Goal: Find contact information: Find contact information

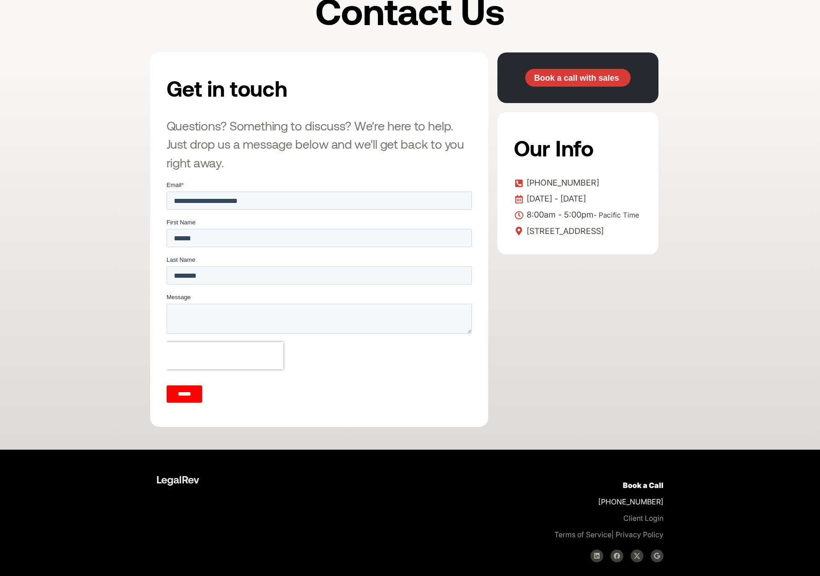
scroll to position [176, 0]
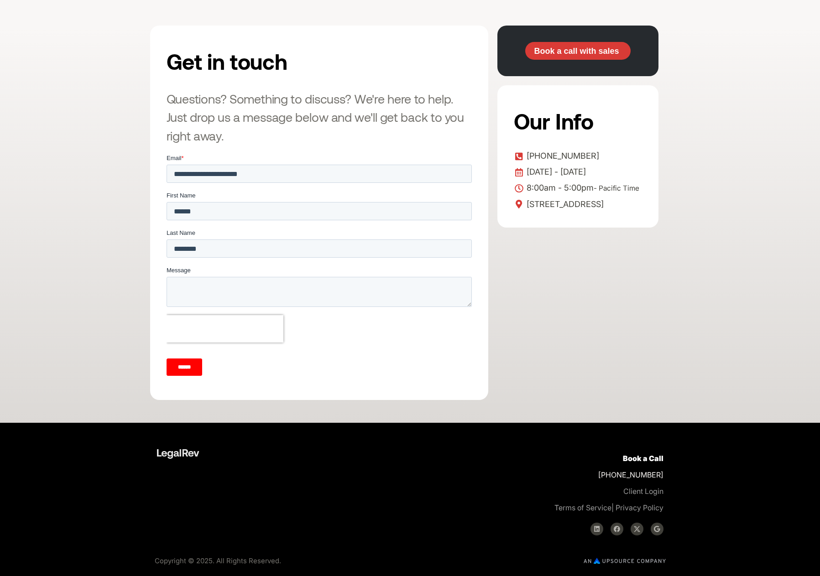
click at [609, 562] on img at bounding box center [625, 561] width 82 height 6
click at [628, 507] on link "Privacy Policy" at bounding box center [640, 507] width 48 height 9
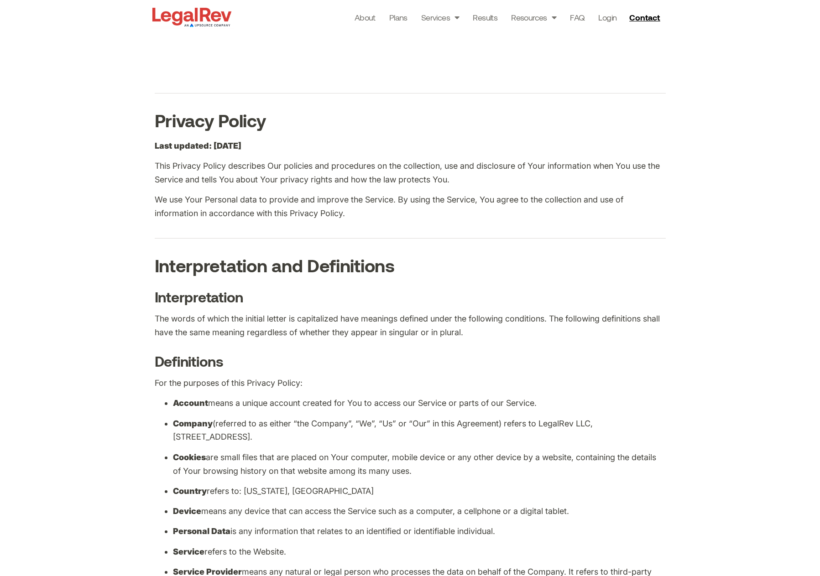
click at [583, 334] on p "The words of which the initial letter is capitalized have meanings defined unde…" at bounding box center [410, 325] width 511 height 27
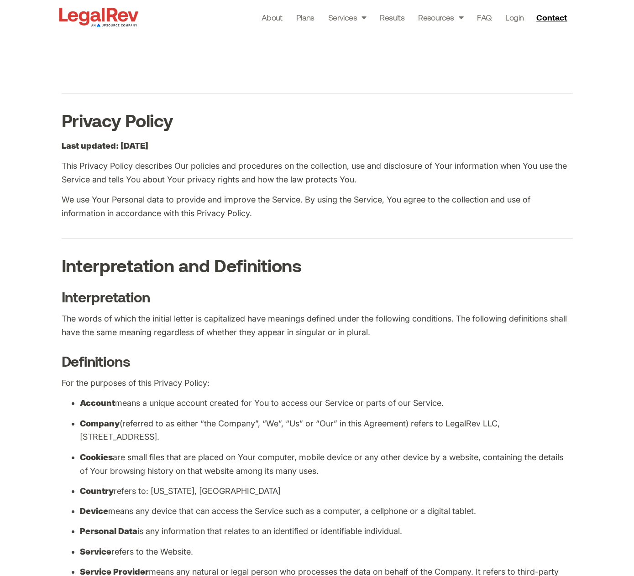
drag, startPoint x: 502, startPoint y: 424, endPoint x: 184, endPoint y: 442, distance: 319.0
click at [184, 442] on p "Company (referred to as either “the Company”, “We”, “Us” or “Our” in this Agree…" at bounding box center [326, 430] width 493 height 27
copy p "[STREET_ADDRESS]"
